Goal: Transaction & Acquisition: Book appointment/travel/reservation

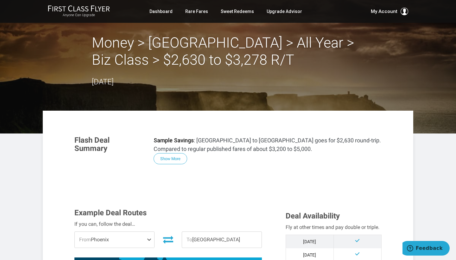
click at [99, 10] on img at bounding box center [79, 8] width 62 height 7
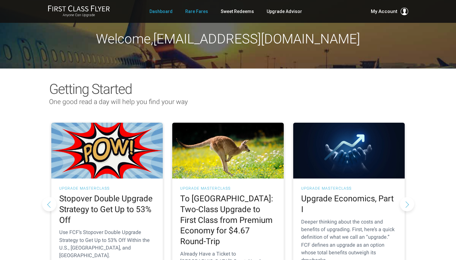
click at [197, 14] on link "Rare Fares" at bounding box center [196, 11] width 23 height 11
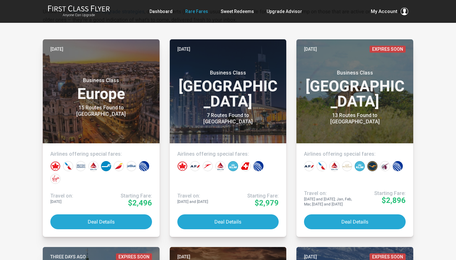
scroll to position [124, 0]
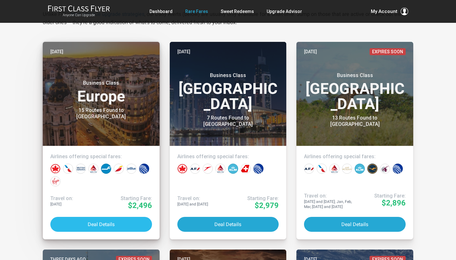
click at [100, 222] on button "Deal Details" at bounding box center [101, 224] width 102 height 15
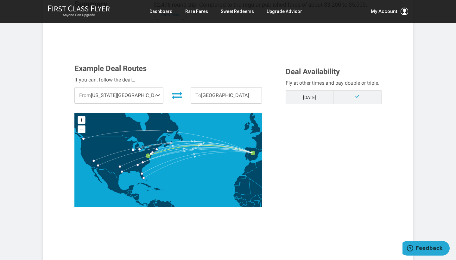
scroll to position [151, 0]
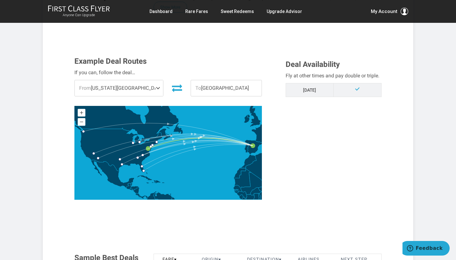
click at [156, 88] on span at bounding box center [160, 88] width 8 height 16
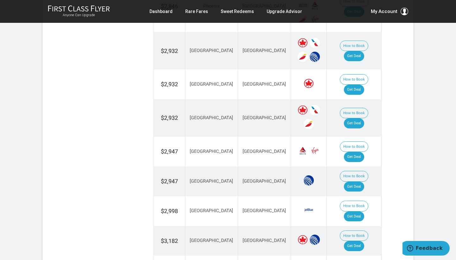
scroll to position [496, 0]
click at [358, 240] on link "Get Deal" at bounding box center [354, 245] width 20 height 10
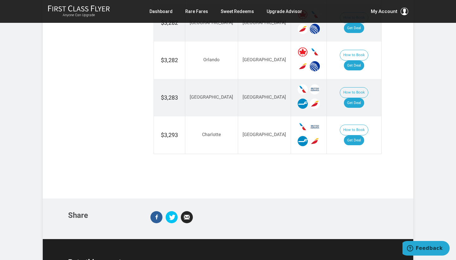
scroll to position [804, 0]
